Goal: Find specific page/section: Find specific page/section

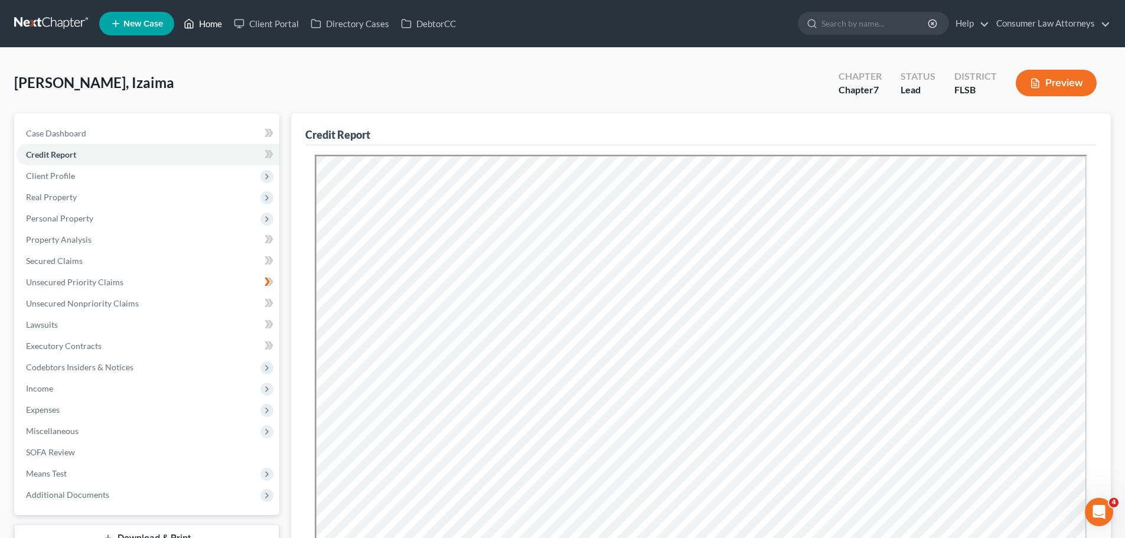
click at [211, 25] on link "Home" at bounding box center [203, 23] width 50 height 21
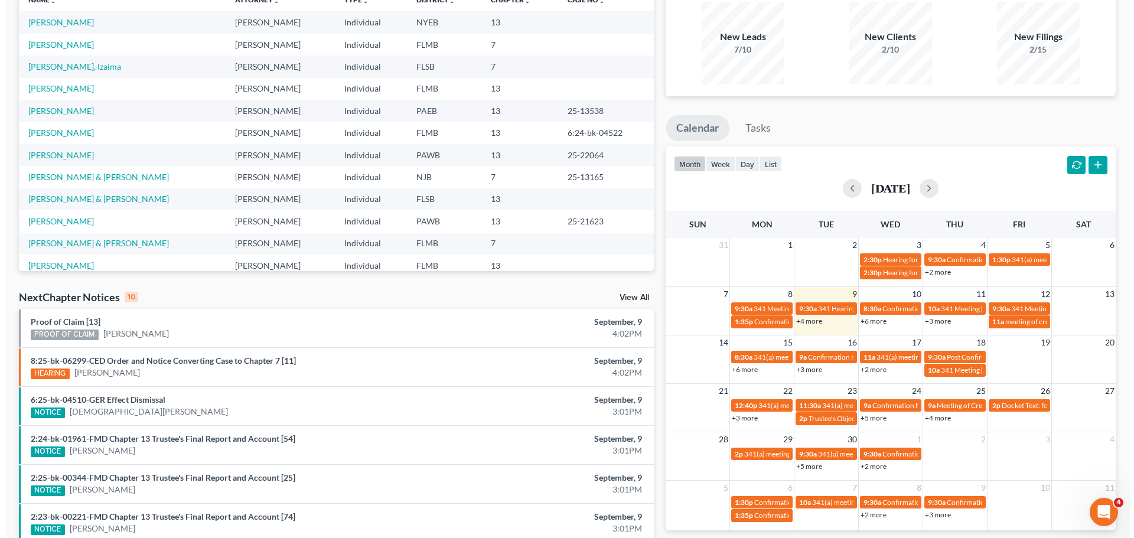
scroll to position [118, 0]
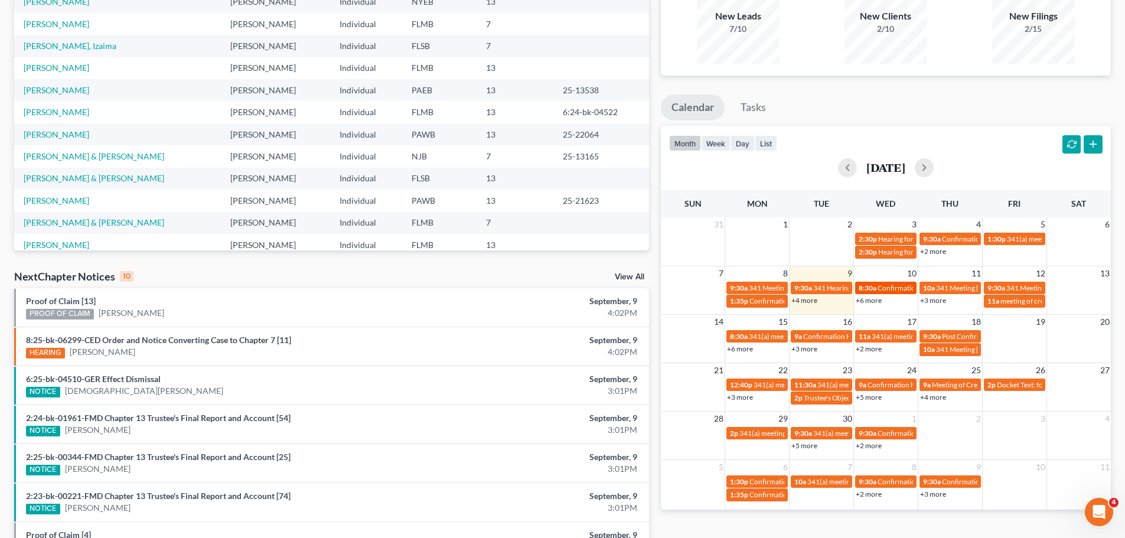
click at [891, 288] on span "Confirmation Hearing [PERSON_NAME]" at bounding box center [940, 287] width 125 height 9
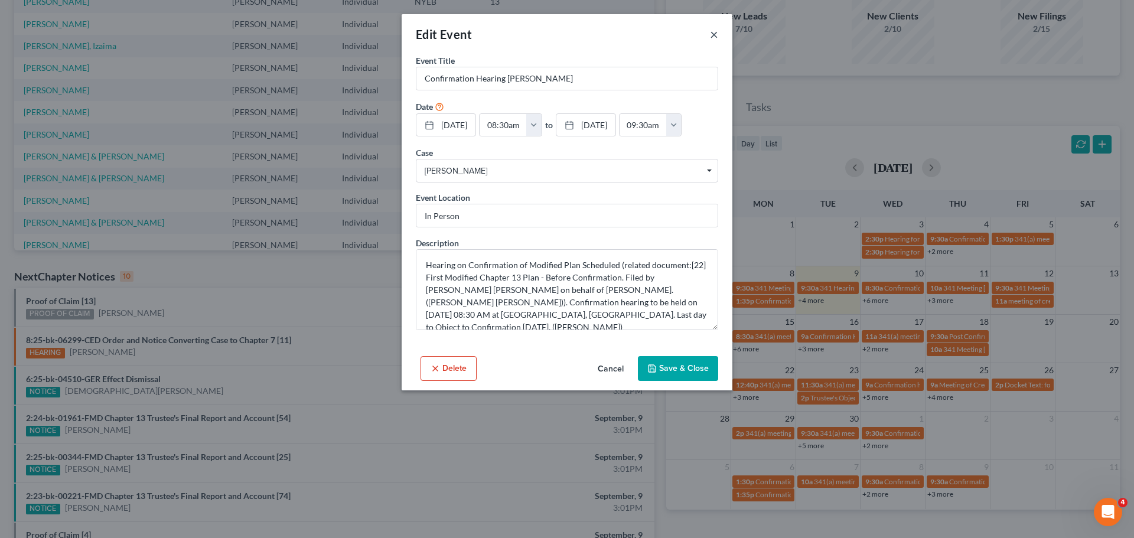
click at [712, 37] on button "×" at bounding box center [714, 34] width 8 height 14
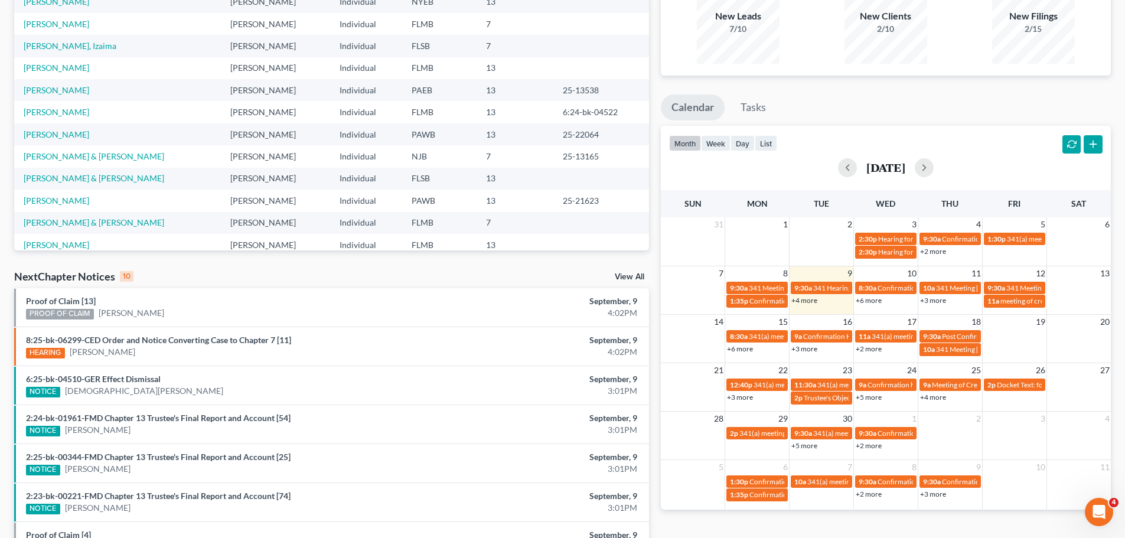
click at [875, 301] on link "+6 more" at bounding box center [869, 300] width 26 height 9
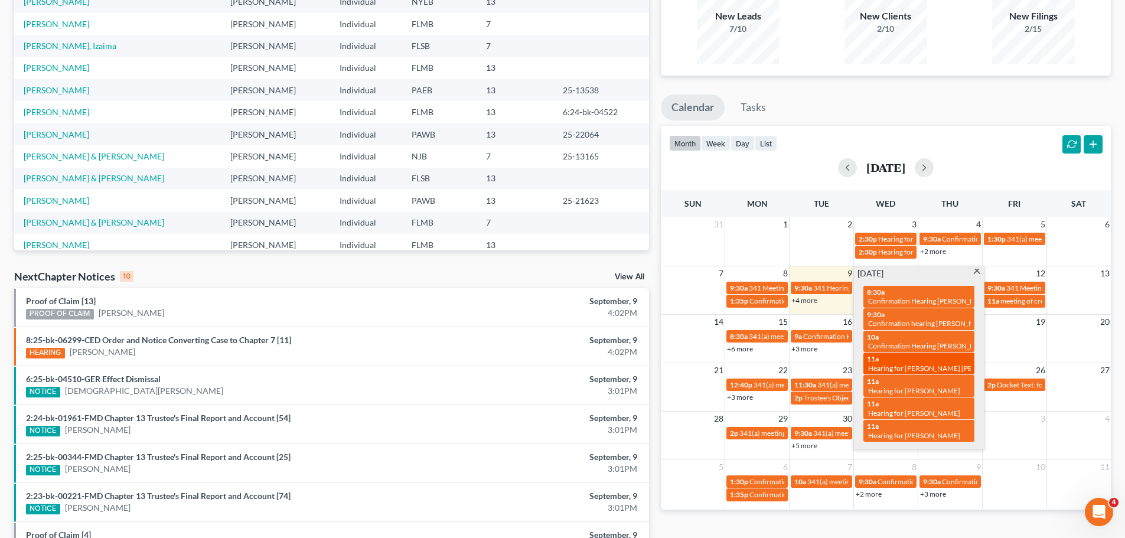
click at [936, 364] on span "Hearing for [PERSON_NAME] [PERSON_NAME]" at bounding box center [942, 368] width 149 height 9
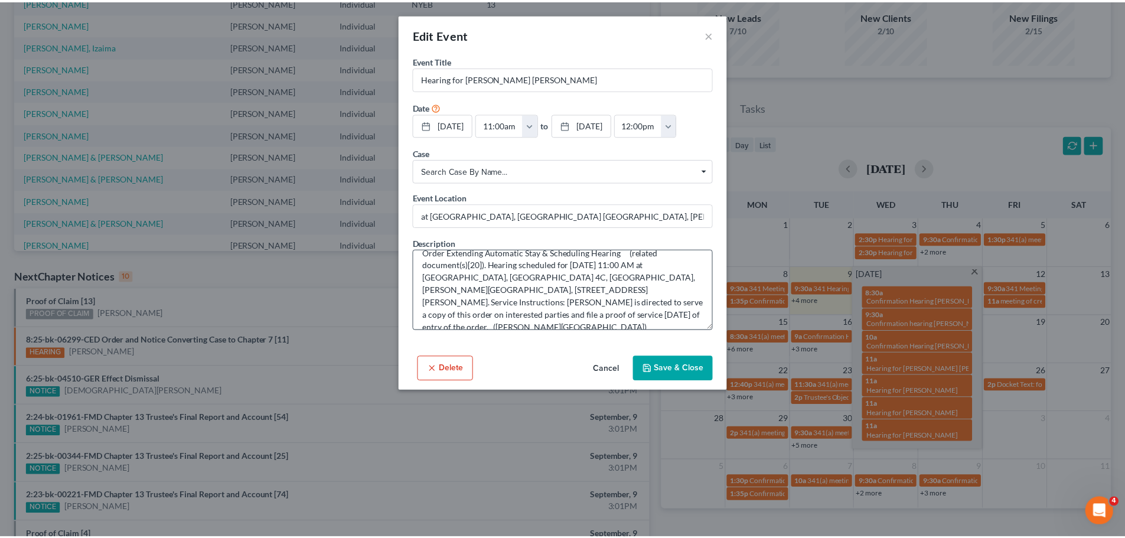
scroll to position [0, 0]
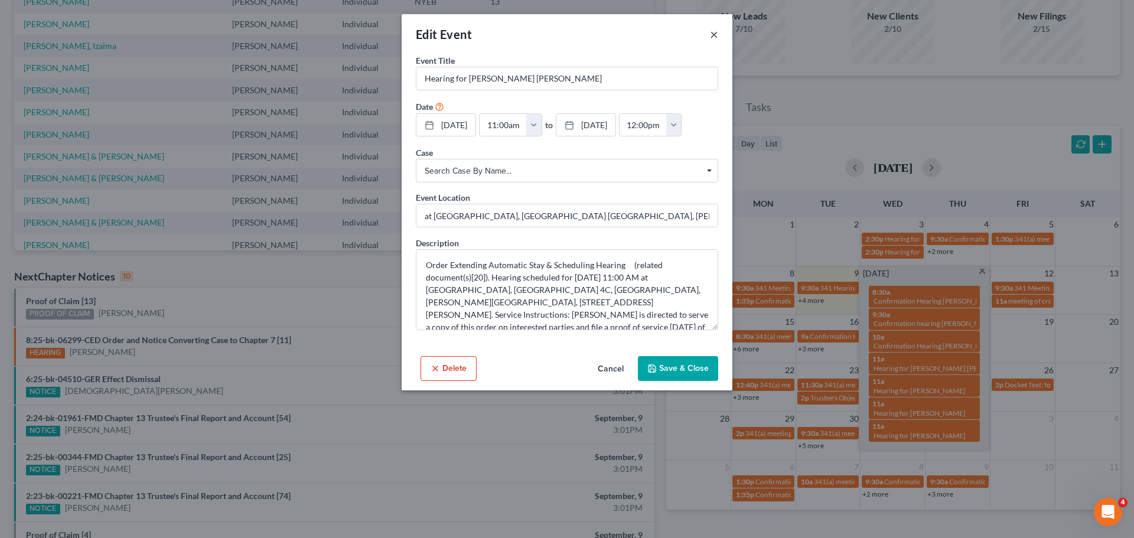
click at [712, 31] on button "×" at bounding box center [714, 34] width 8 height 14
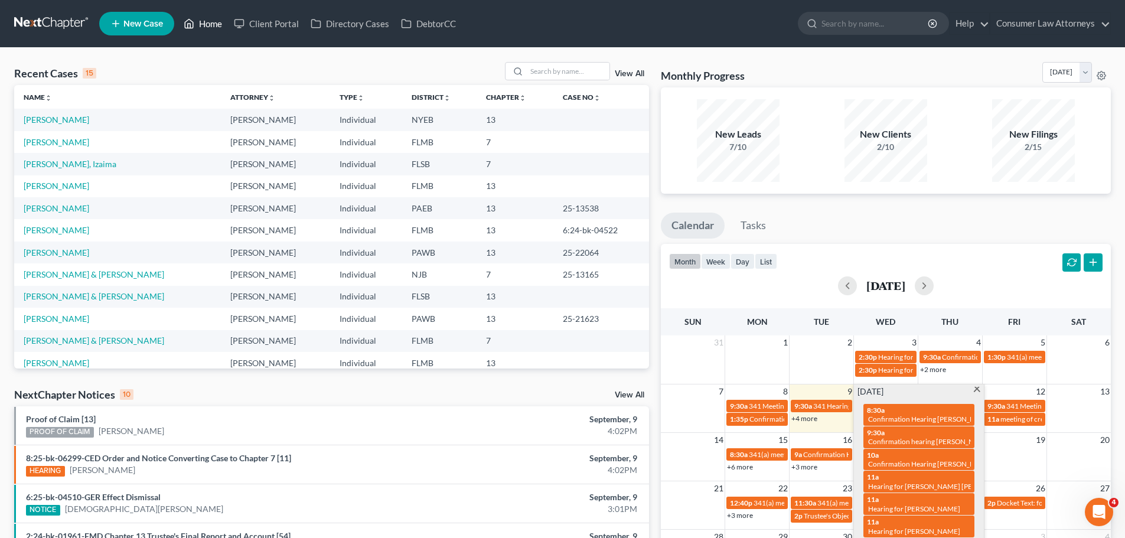
click at [211, 26] on link "Home" at bounding box center [203, 23] width 50 height 21
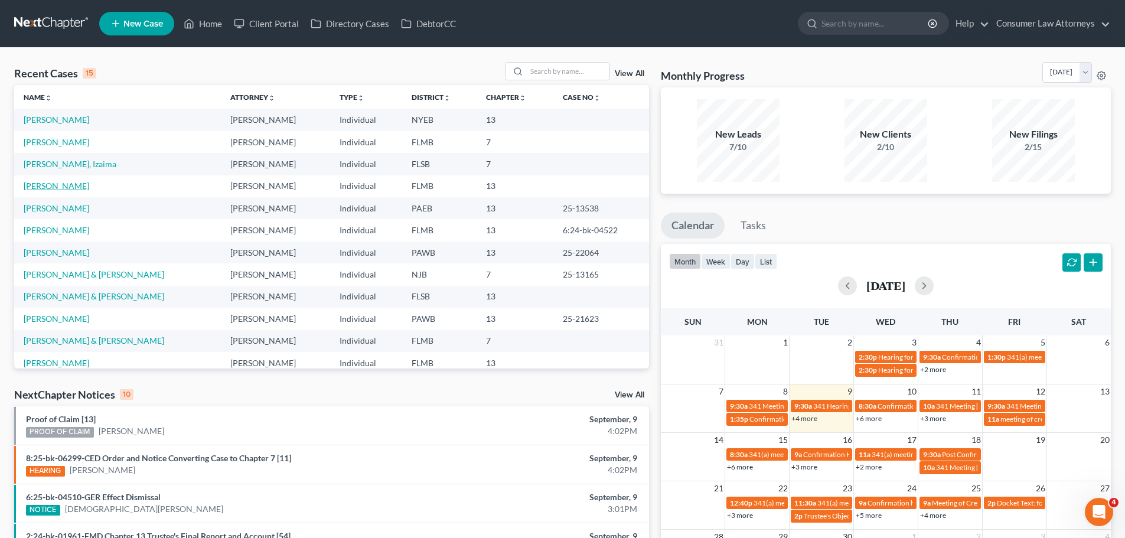
click at [53, 186] on link "[PERSON_NAME]" at bounding box center [57, 186] width 66 height 10
select select "10"
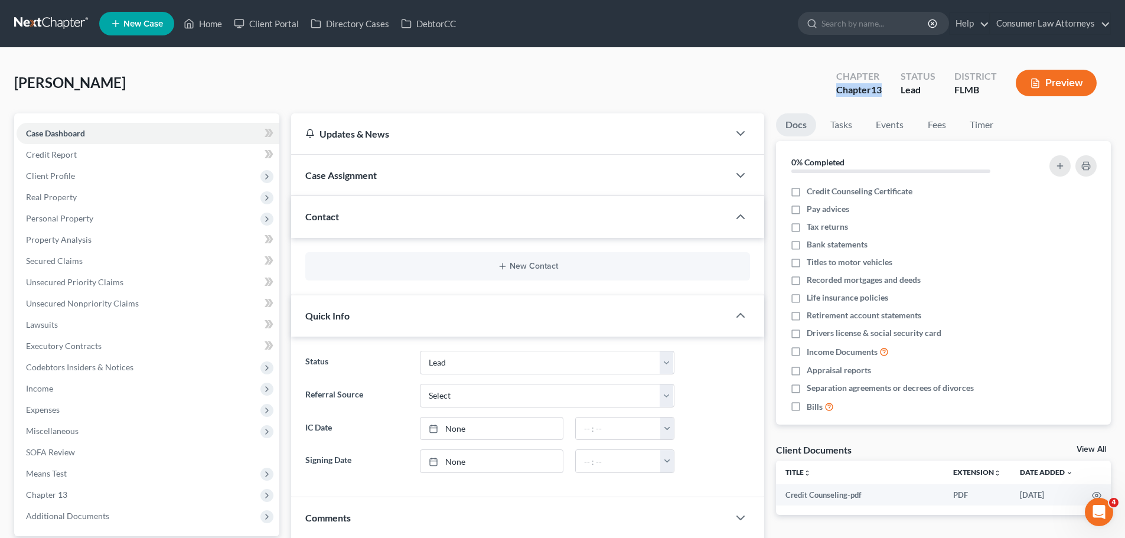
drag, startPoint x: 885, startPoint y: 93, endPoint x: 818, endPoint y: 85, distance: 67.8
click at [818, 85] on div "[PERSON_NAME] Upgraded Chapter Chapter 13 Status Lead District [GEOGRAPHIC_DATA…" at bounding box center [562, 87] width 1097 height 51
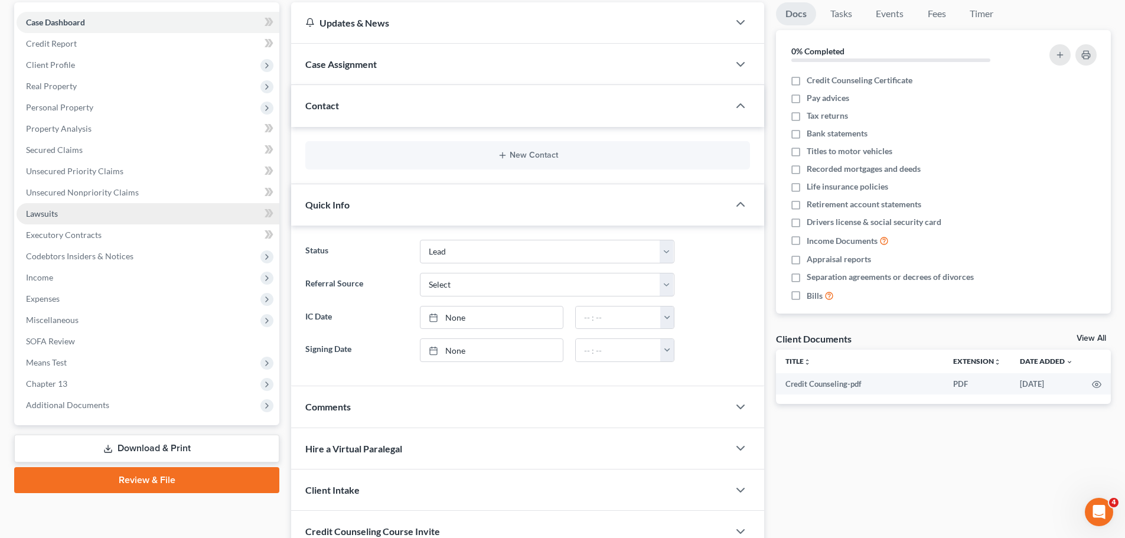
scroll to position [212, 0]
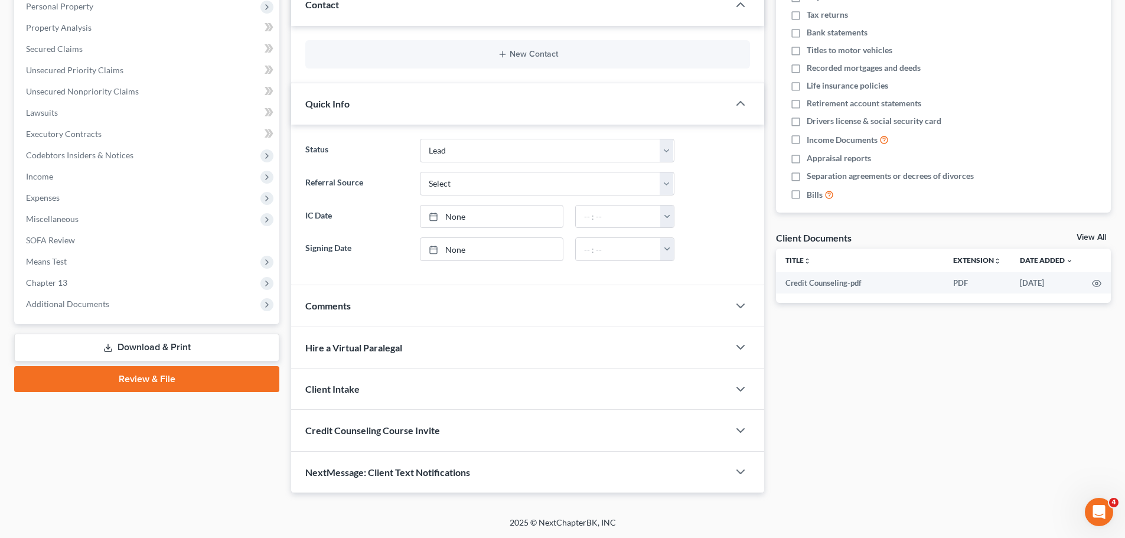
click at [152, 380] on link "Review & File" at bounding box center [146, 379] width 265 height 26
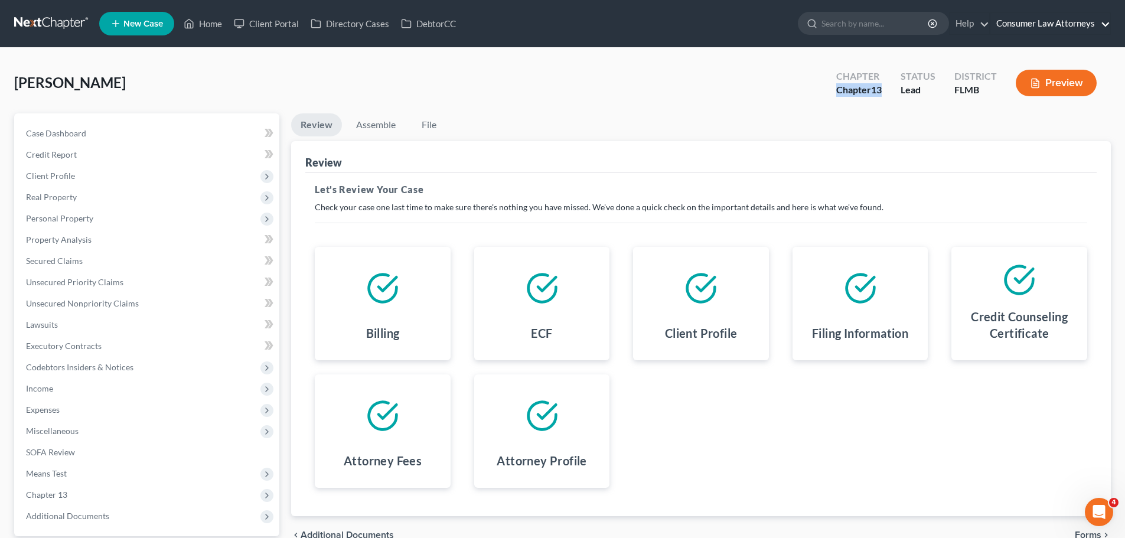
click at [1092, 21] on link "Consumer Law Attorneys" at bounding box center [1050, 23] width 120 height 21
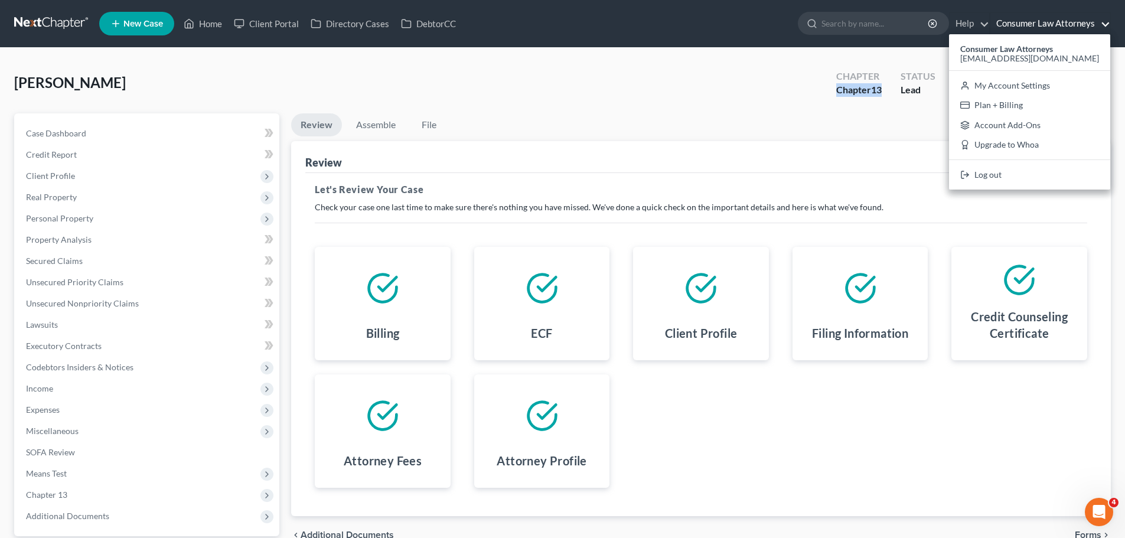
click at [521, 93] on div "[PERSON_NAME] Upgraded Chapter Chapter 13 Status Lead District [GEOGRAPHIC_DATA…" at bounding box center [562, 87] width 1097 height 51
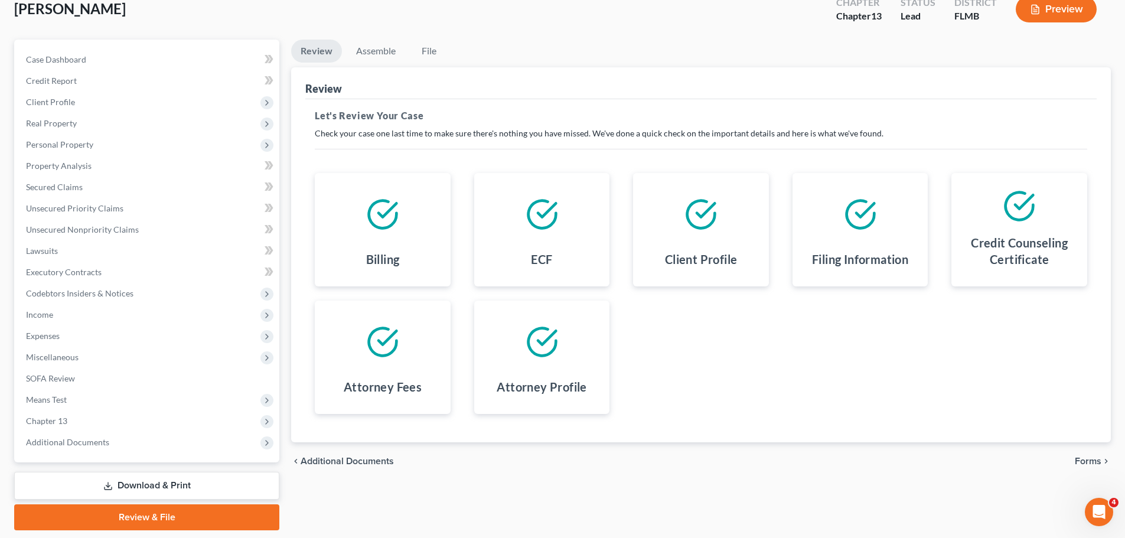
scroll to position [111, 0]
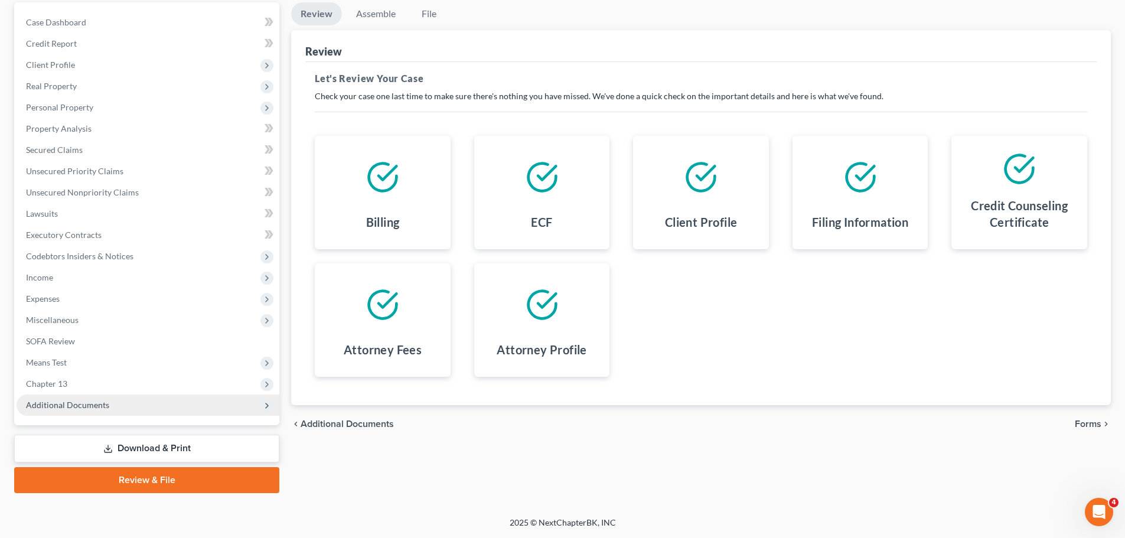
click at [161, 405] on span "Additional Documents" at bounding box center [148, 404] width 263 height 21
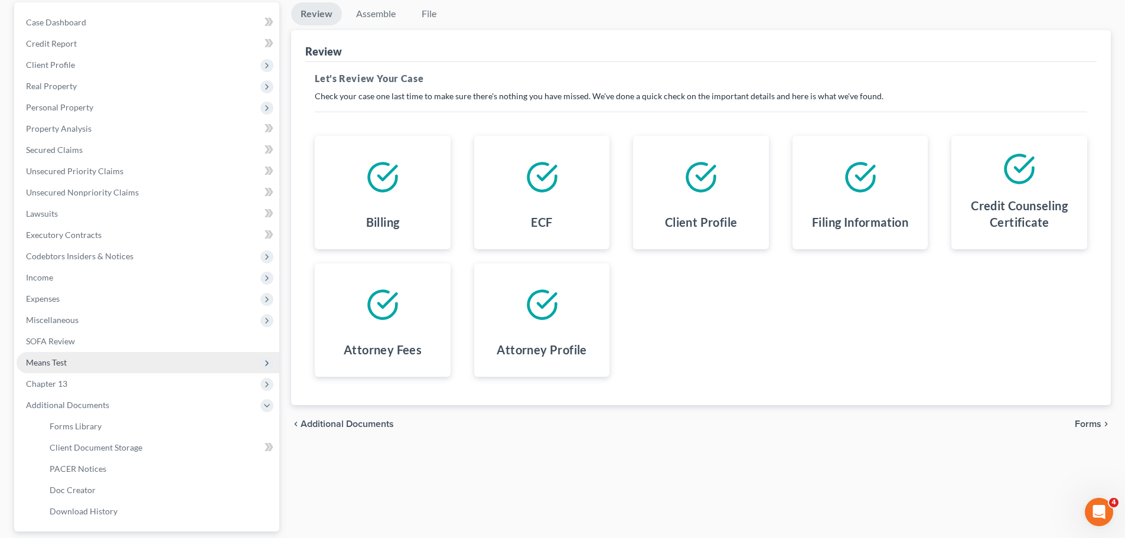
scroll to position [217, 0]
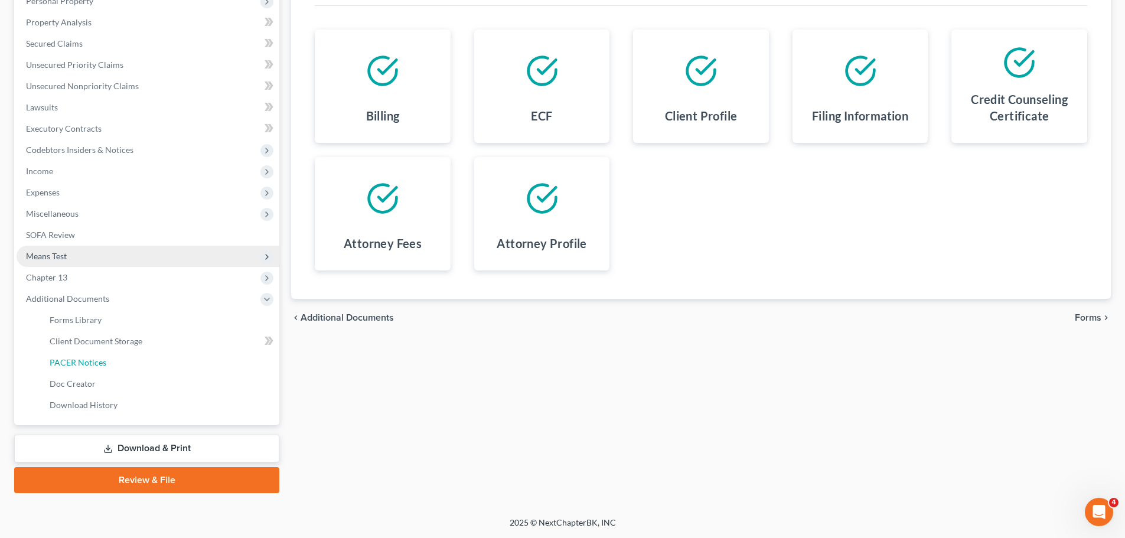
click at [168, 361] on link "PACER Notices" at bounding box center [159, 362] width 239 height 21
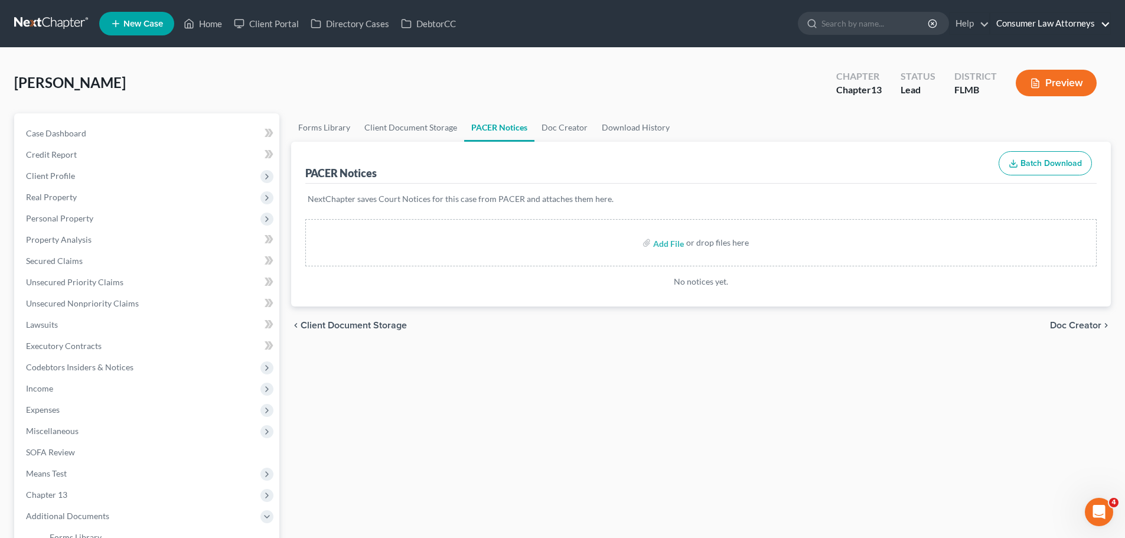
click at [1091, 26] on link "Consumer Law Attorneys" at bounding box center [1050, 23] width 120 height 21
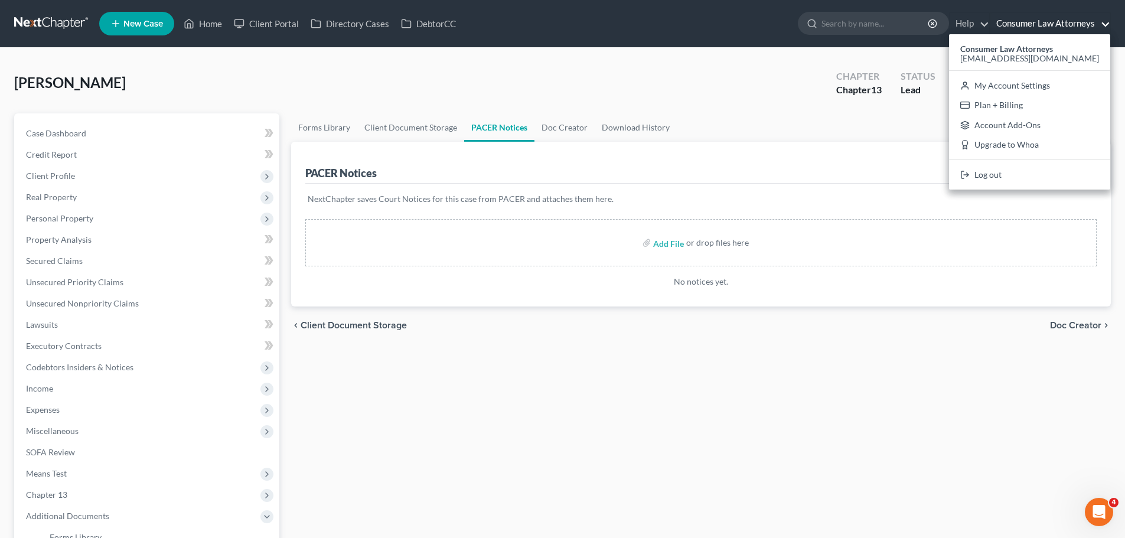
click at [481, 84] on div "[PERSON_NAME] Upgraded Chapter Chapter 13 Status Lead District [GEOGRAPHIC_DATA…" at bounding box center [562, 87] width 1097 height 51
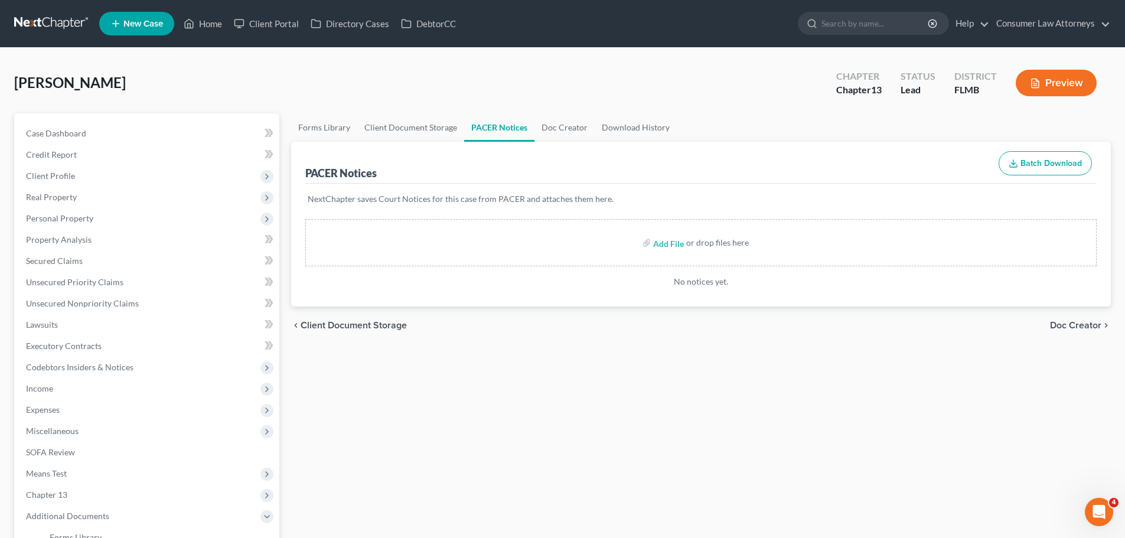
click at [90, 19] on link at bounding box center [52, 23] width 76 height 21
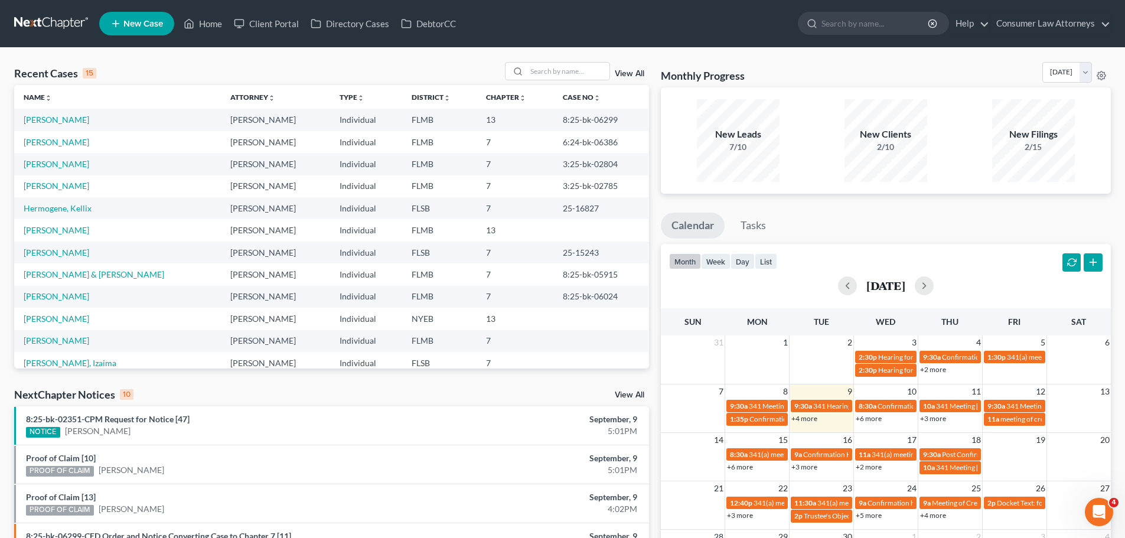
click at [491, 47] on main "Recent Cases 15 View All Name unfold_more expand_more expand_less Attorney unfo…" at bounding box center [562, 437] width 1125 height 781
click at [895, 406] on span "Confirmation Hearing [PERSON_NAME]" at bounding box center [940, 406] width 125 height 9
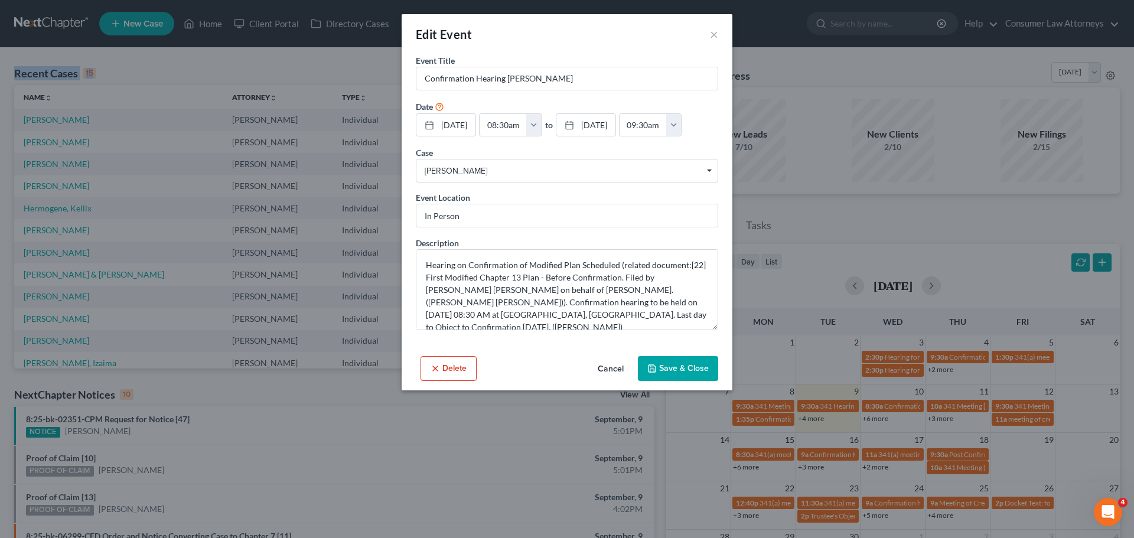
click at [429, 369] on button "Delete" at bounding box center [448, 368] width 56 height 25
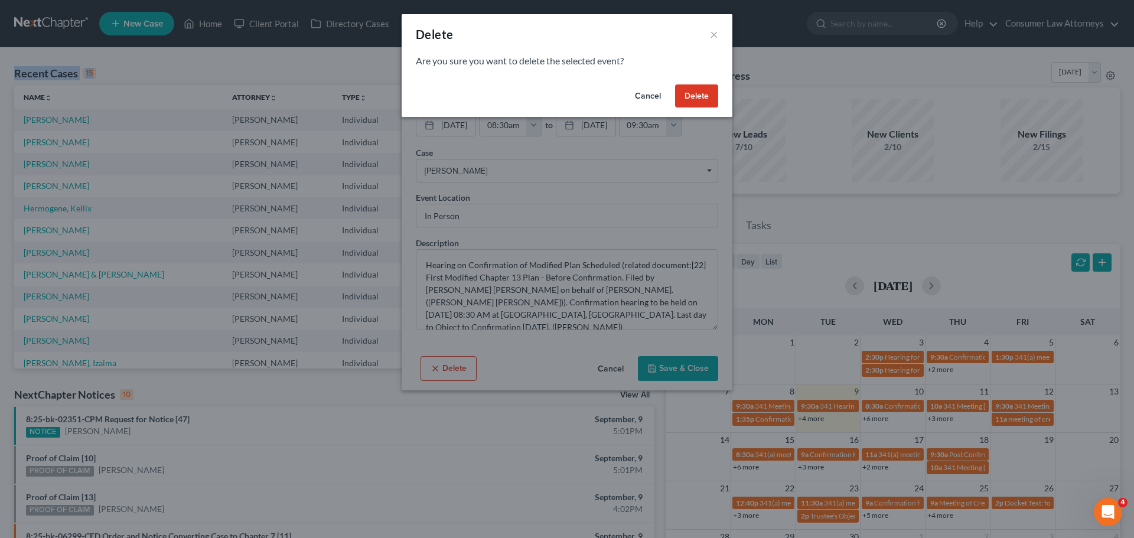
click at [640, 95] on button "Cancel" at bounding box center [647, 96] width 45 height 24
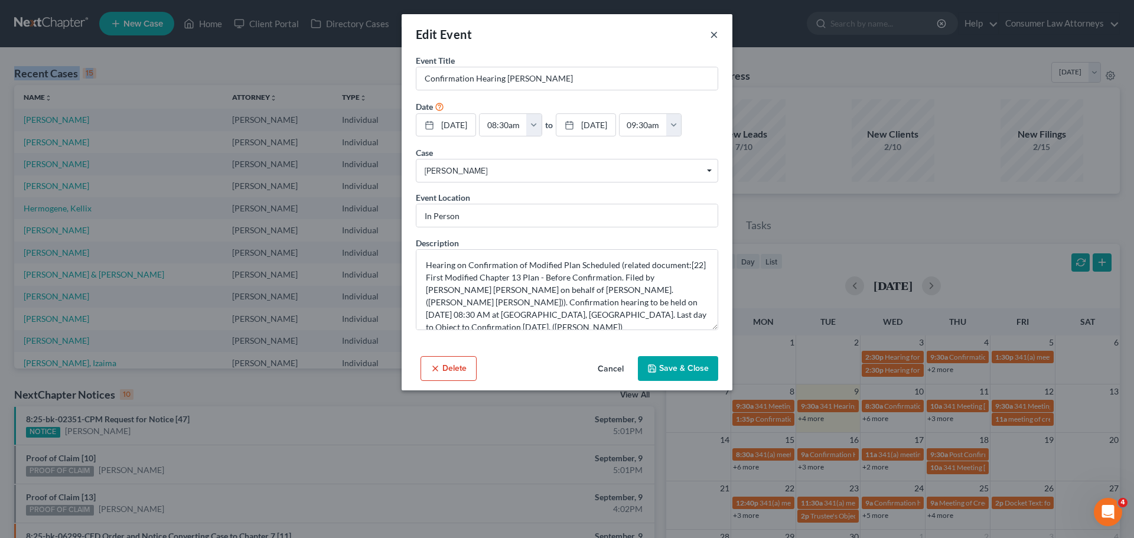
drag, startPoint x: 713, startPoint y: 37, endPoint x: 735, endPoint y: 88, distance: 55.3
click at [713, 37] on button "×" at bounding box center [714, 34] width 8 height 14
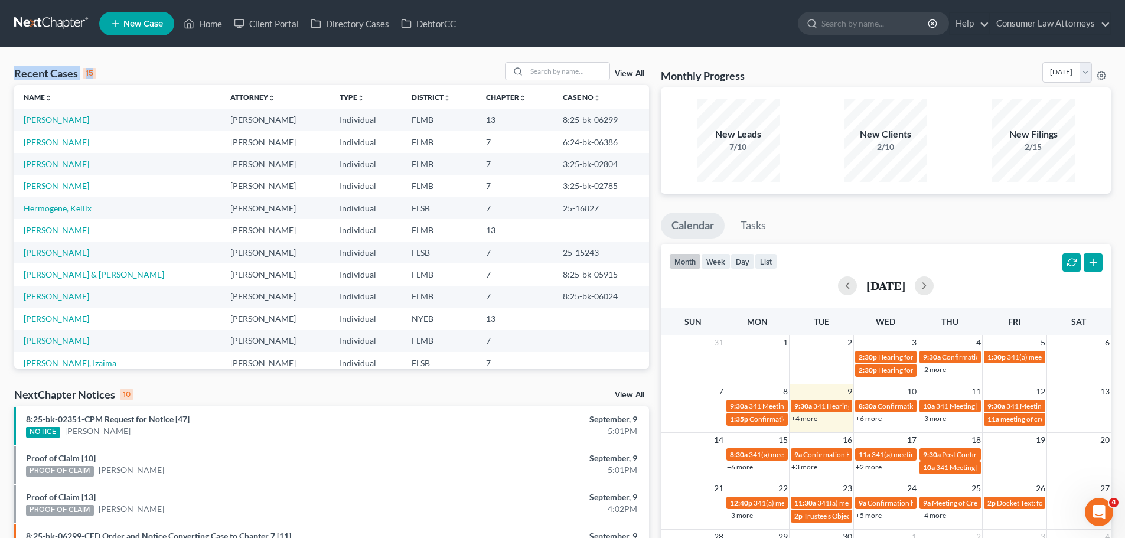
click at [875, 416] on link "+6 more" at bounding box center [869, 418] width 26 height 9
